Goal: Find specific page/section: Find specific page/section

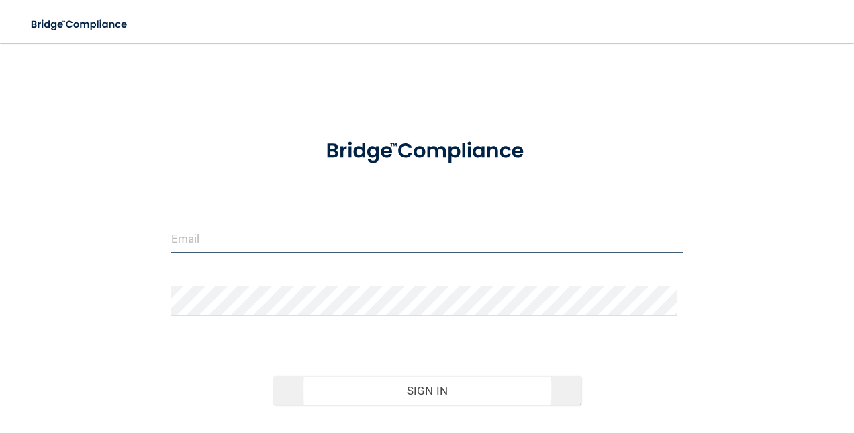
type input "[EMAIL_ADDRESS][DOMAIN_NAME]"
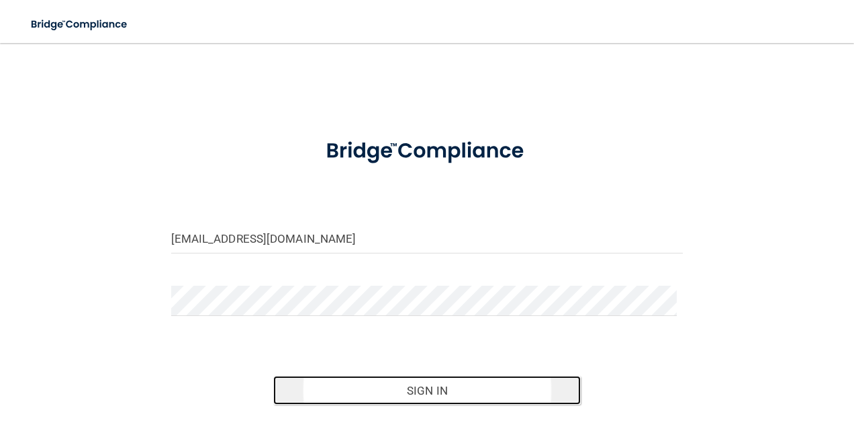
click at [461, 396] on button "Sign In" at bounding box center [427, 390] width 308 height 30
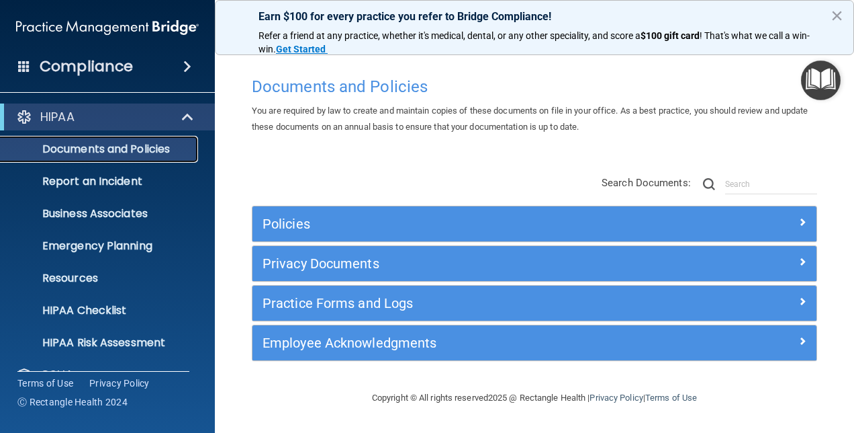
click at [99, 142] on p "Documents and Policies" at bounding box center [100, 148] width 183 height 13
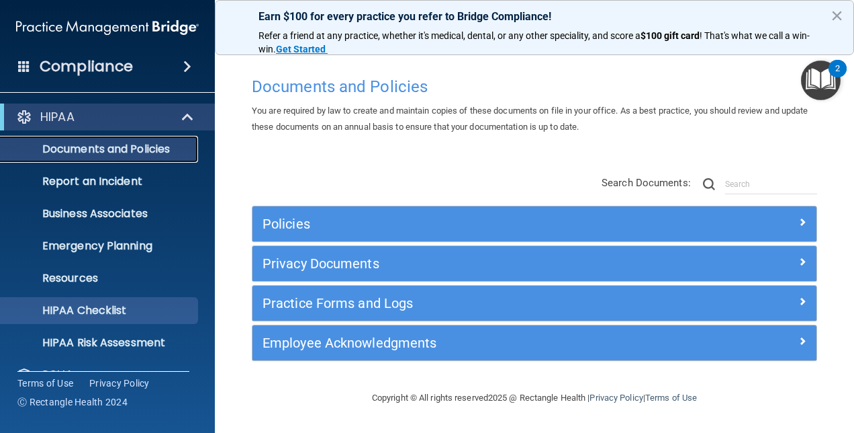
scroll to position [125, 0]
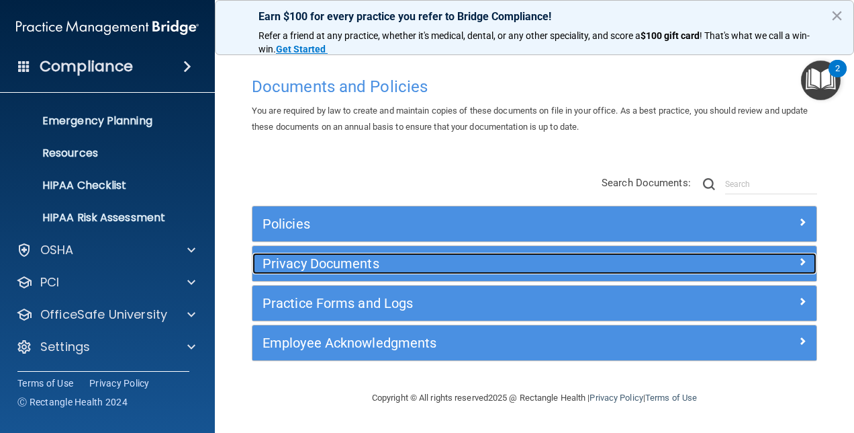
click at [807, 257] on div at bounding box center [746, 261] width 141 height 16
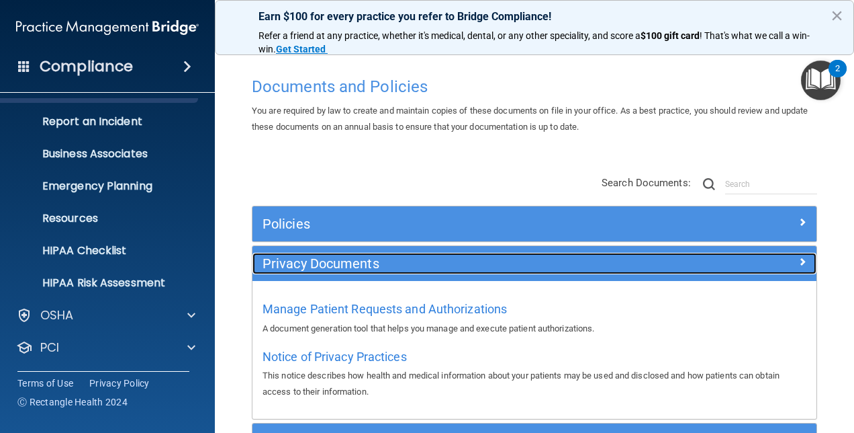
scroll to position [0, 0]
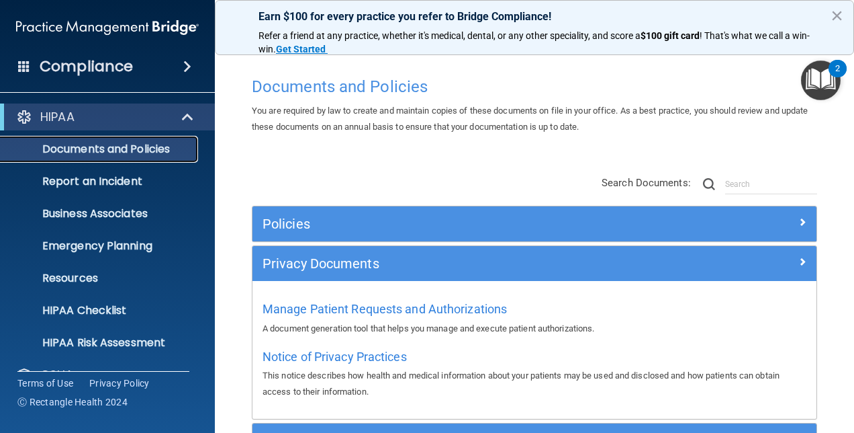
click at [109, 147] on p "Documents and Policies" at bounding box center [100, 148] width 183 height 13
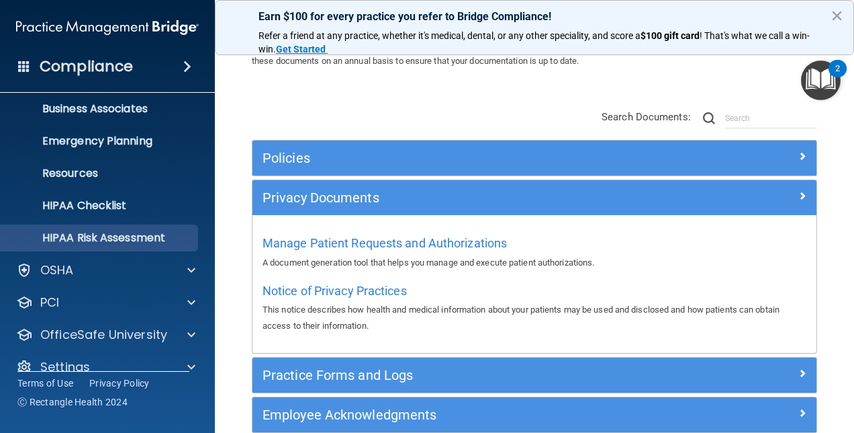
scroll to position [125, 0]
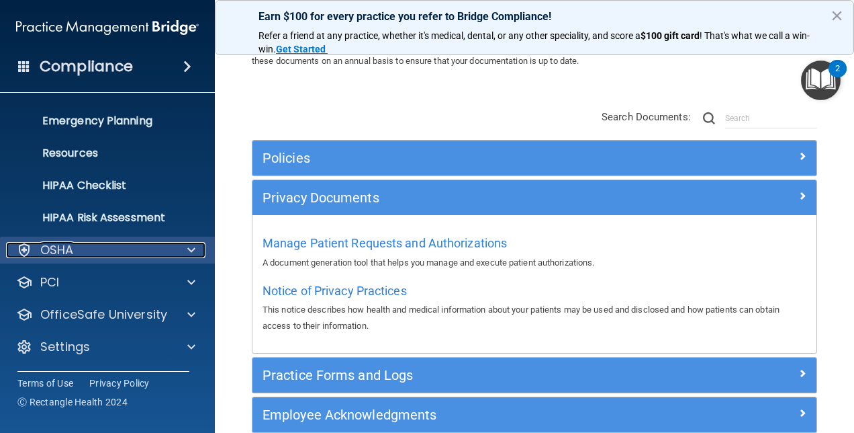
click at [71, 247] on p "OSHA" at bounding box center [57, 250] width 34 height 16
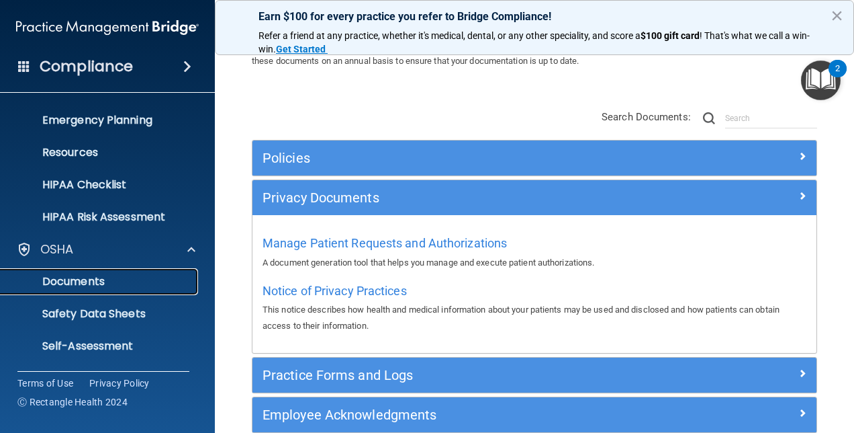
click at [90, 281] on p "Documents" at bounding box center [100, 281] width 183 height 13
